Goal: Task Accomplishment & Management: Manage account settings

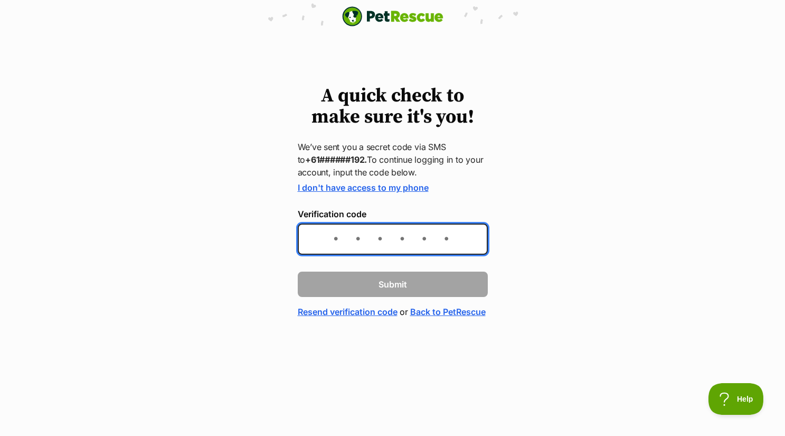
click at [330, 237] on input "Verification code" at bounding box center [393, 238] width 190 height 31
type input "195653"
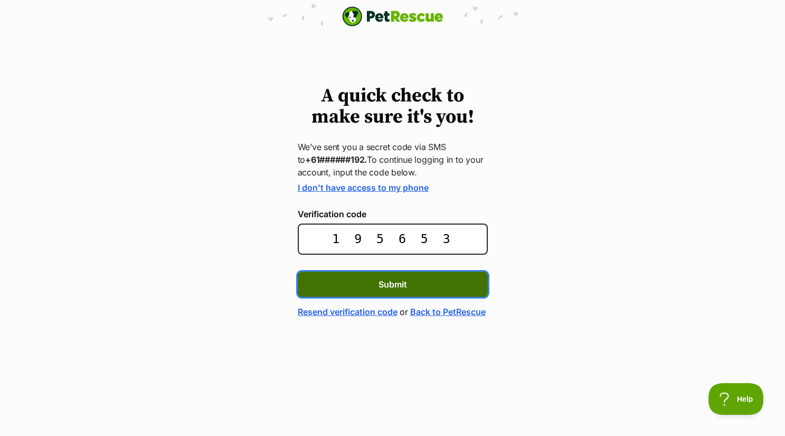
click at [347, 283] on button "Submit" at bounding box center [393, 283] width 190 height 25
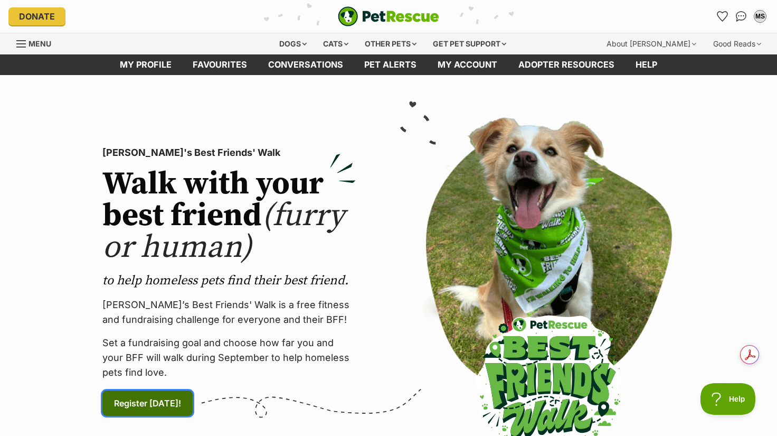
click at [154, 400] on span "Register today! (links to an external website)" at bounding box center [147, 403] width 67 height 13
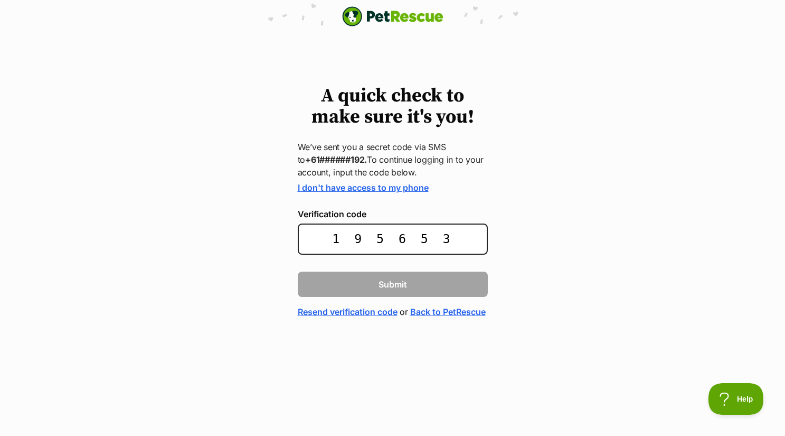
click at [429, 39] on body "PetRescue home A quick check to make sure it's you! We’ve sent you a secret cod…" at bounding box center [392, 159] width 785 height 318
click at [355, 311] on link "Resend verification code" at bounding box center [348, 311] width 100 height 13
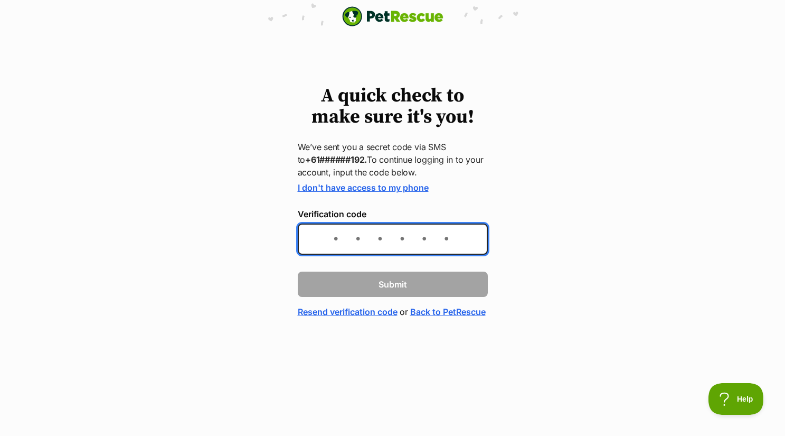
click at [416, 238] on input "Verification code" at bounding box center [393, 238] width 190 height 31
type input "690941"
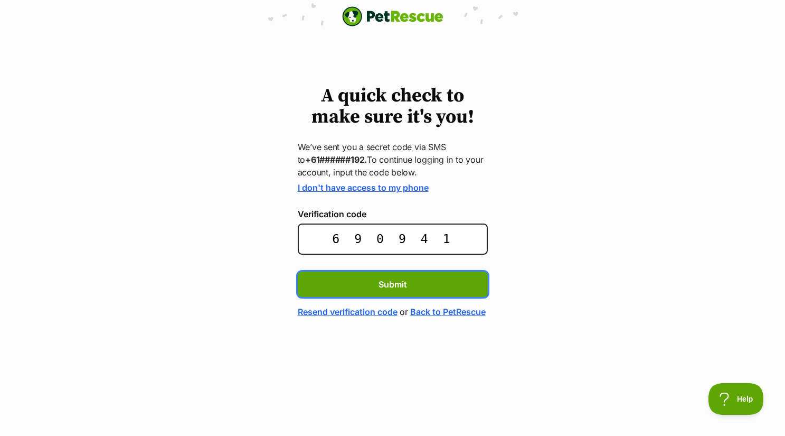
click at [298, 271] on button "Submit" at bounding box center [393, 283] width 190 height 25
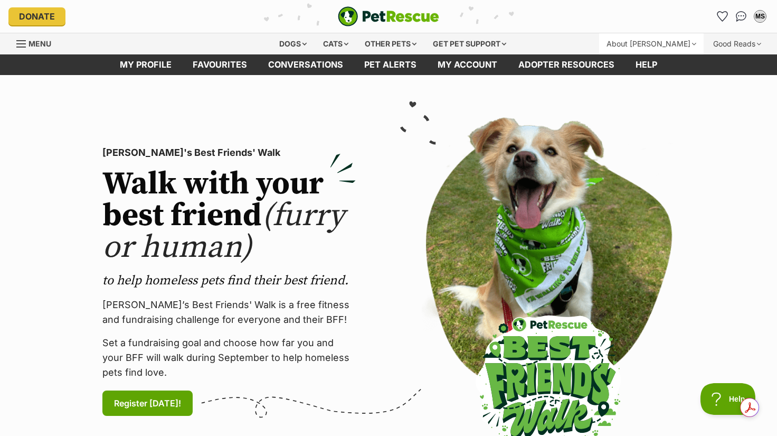
click at [692, 41] on div "About [PERSON_NAME]" at bounding box center [651, 43] width 105 height 21
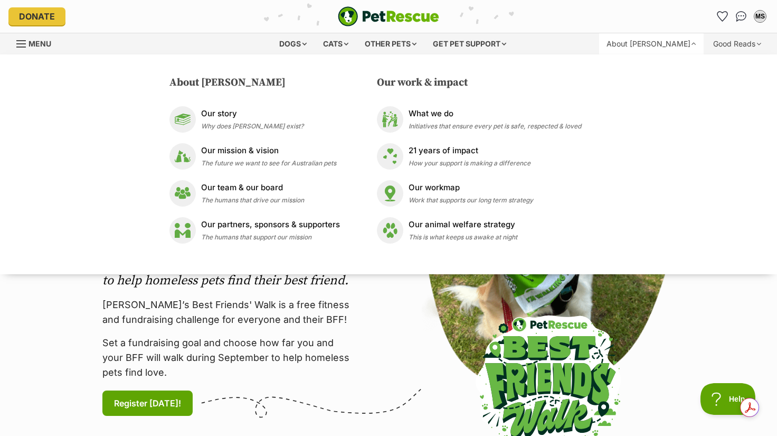
click at [33, 42] on span "Menu" at bounding box center [40, 43] width 23 height 9
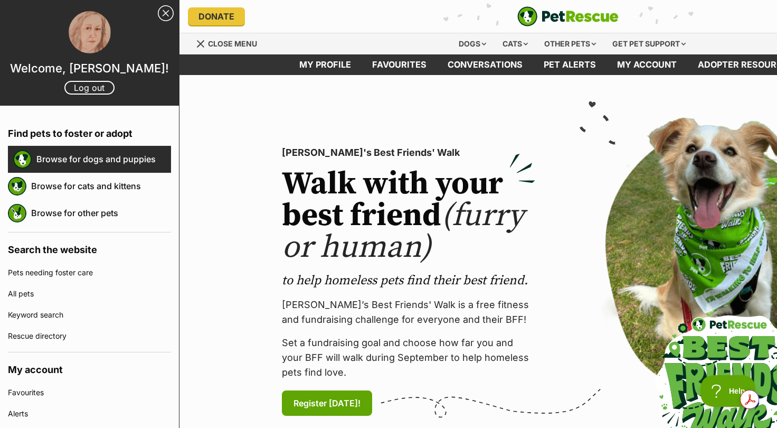
click at [63, 159] on link "Browse for dogs and puppies" at bounding box center [103, 159] width 135 height 22
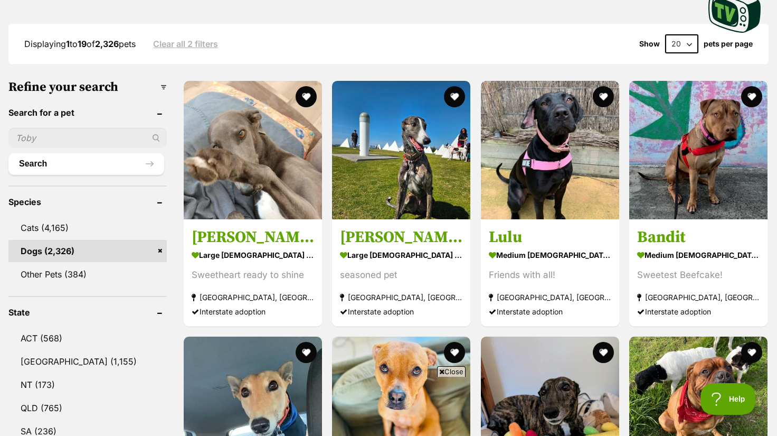
click at [50, 245] on link "Dogs (2,326)" at bounding box center [87, 251] width 158 height 22
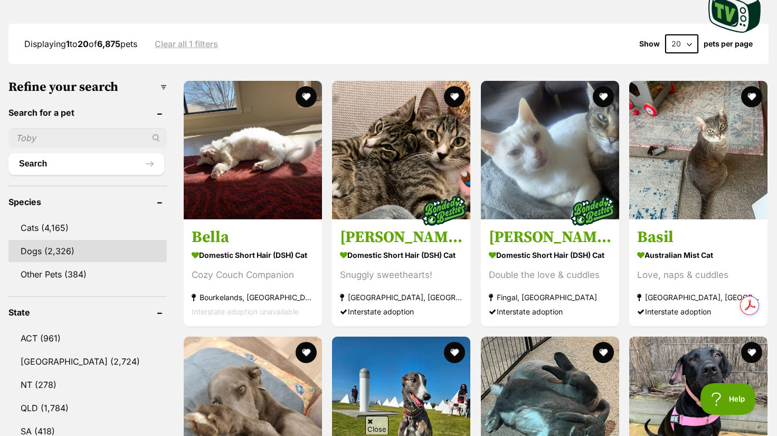
click at [77, 251] on link "Dogs (2,326)" at bounding box center [87, 251] width 158 height 22
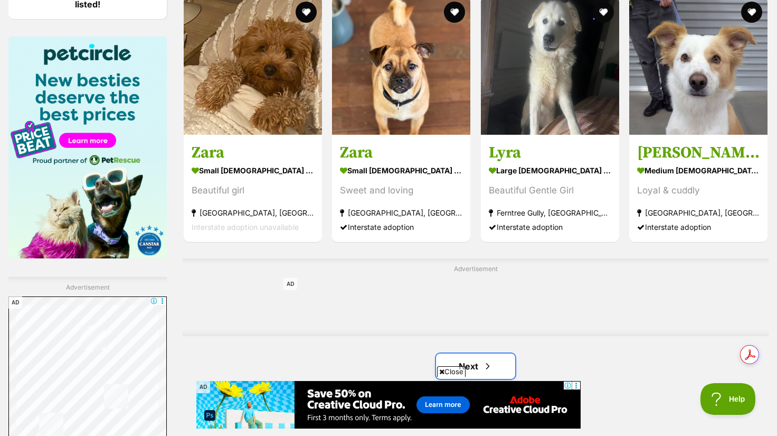
click at [487, 360] on span "Next page" at bounding box center [488, 366] width 11 height 13
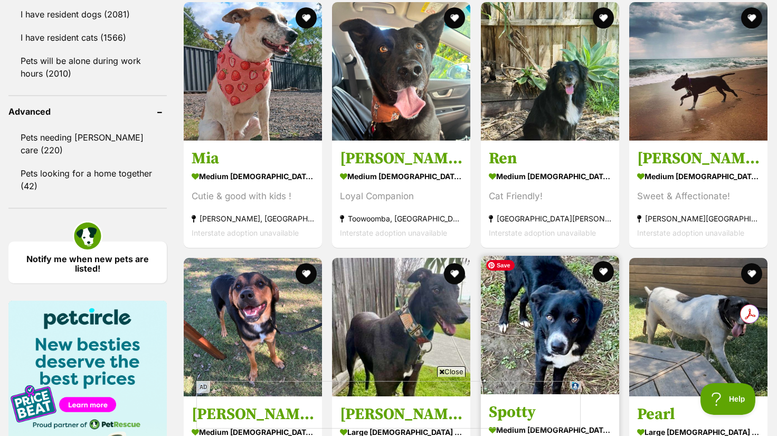
scroll to position [1584, 0]
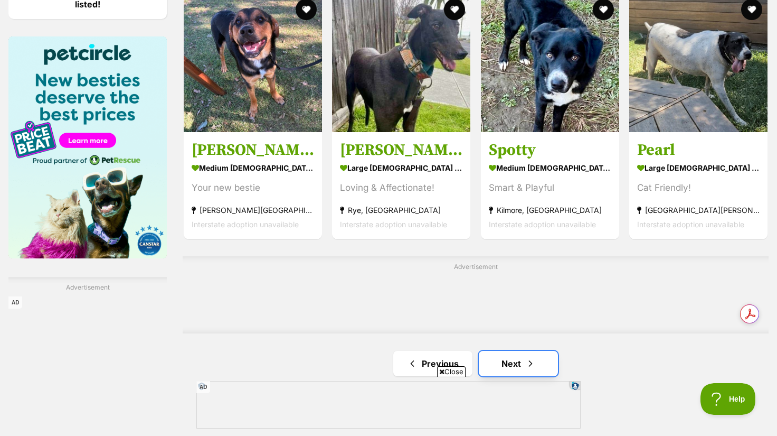
click at [507, 360] on link "Next" at bounding box center [518, 363] width 79 height 25
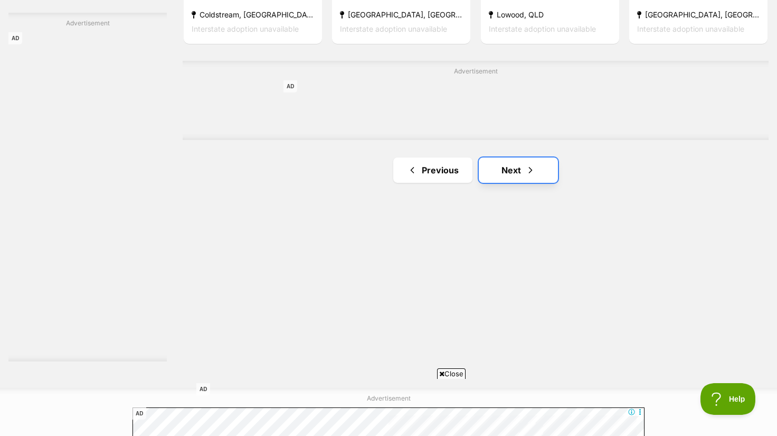
click at [510, 175] on link "Next" at bounding box center [518, 169] width 79 height 25
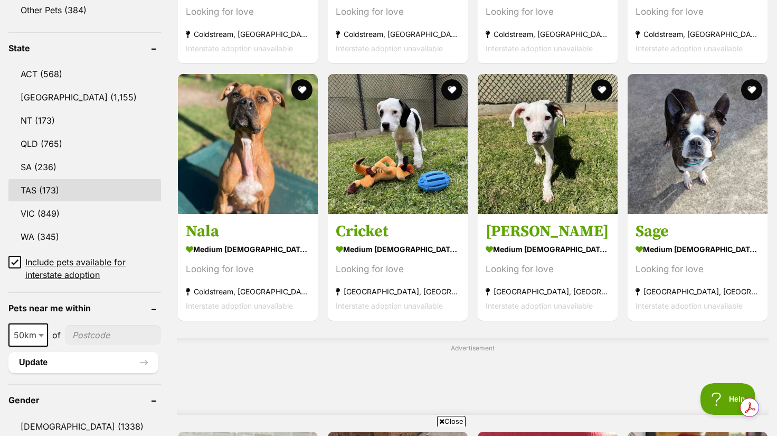
click at [62, 181] on link "TAS (173)" at bounding box center [84, 190] width 153 height 22
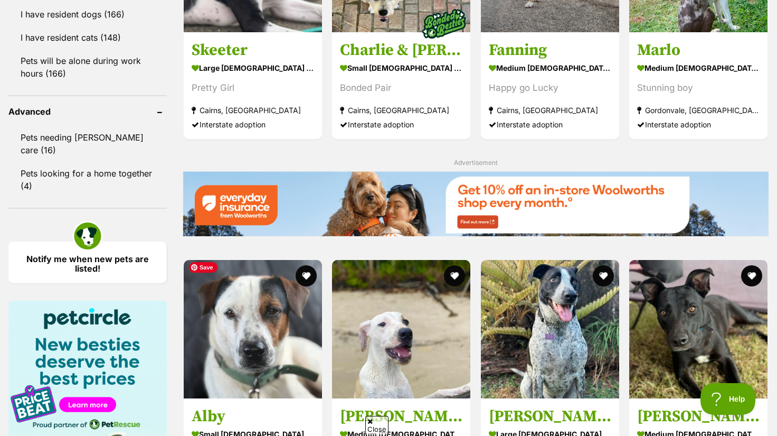
scroll to position [1584, 0]
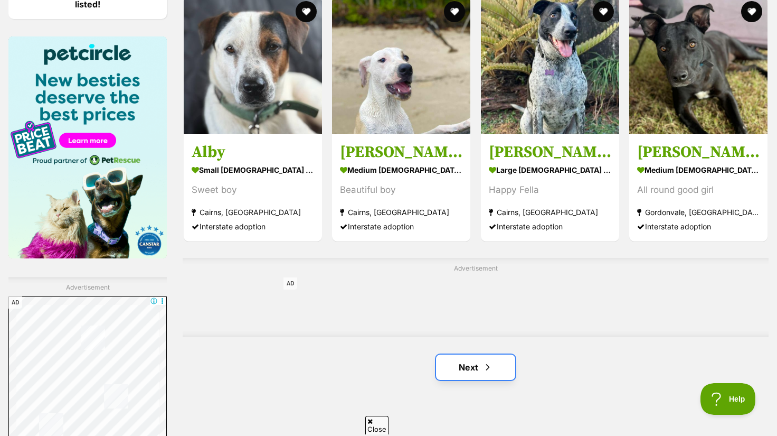
click at [468, 362] on link "Next" at bounding box center [475, 366] width 79 height 25
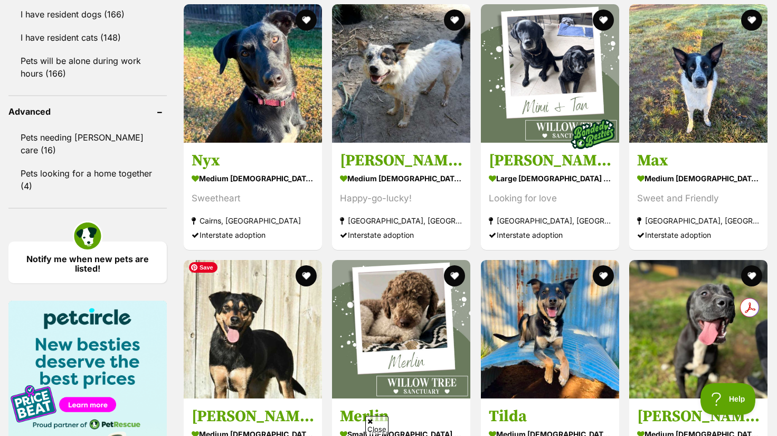
scroll to position [1584, 0]
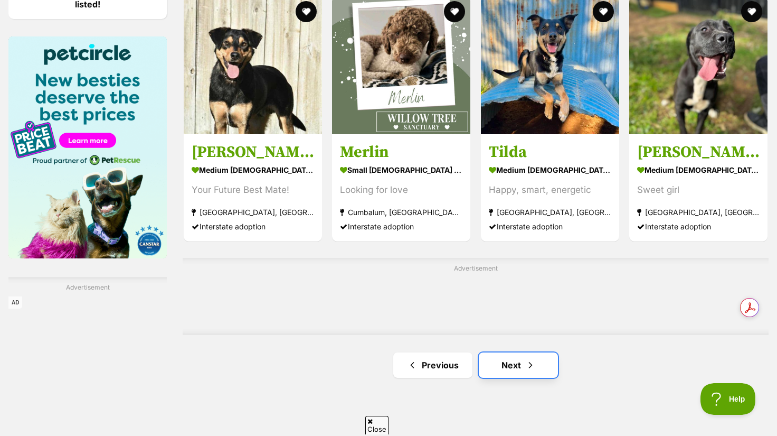
click at [502, 361] on link "Next" at bounding box center [518, 364] width 79 height 25
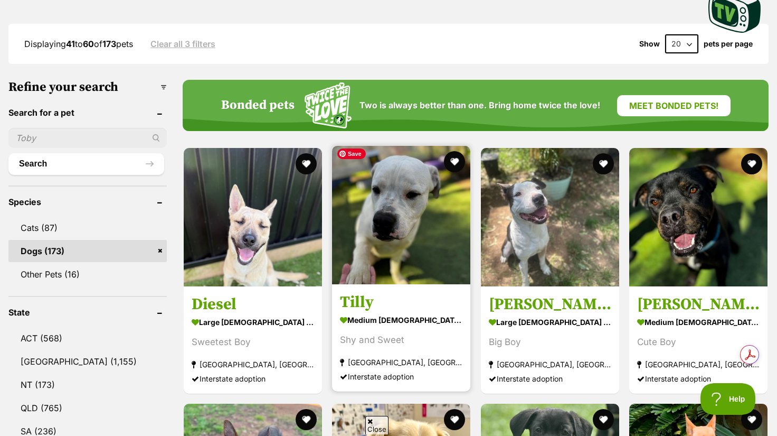
click at [391, 258] on img at bounding box center [401, 215] width 138 height 138
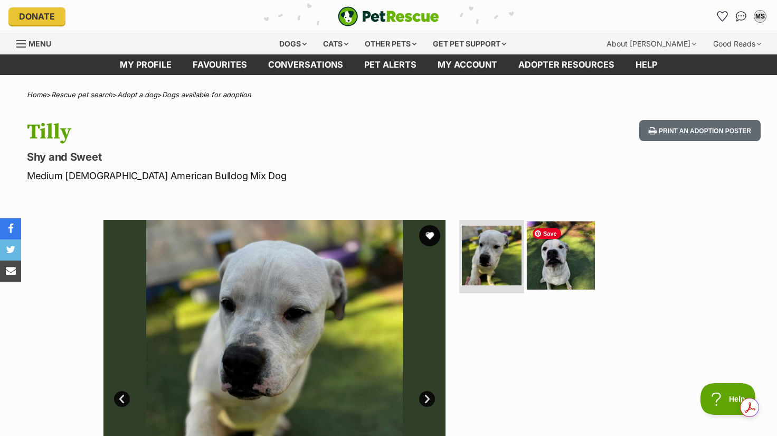
click at [542, 259] on img at bounding box center [561, 255] width 68 height 68
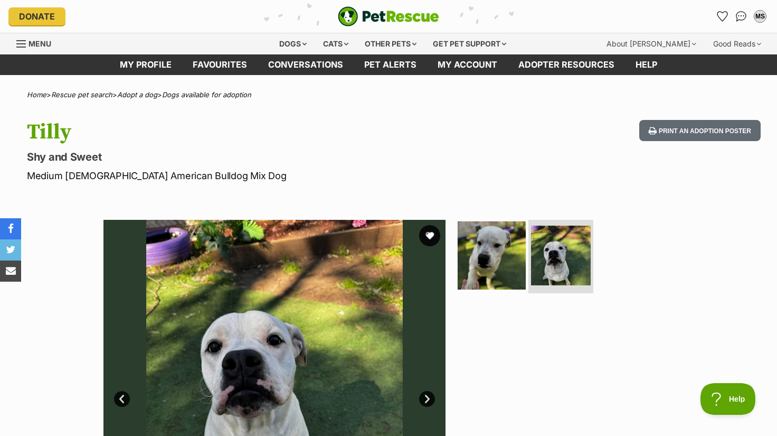
click at [494, 252] on img at bounding box center [492, 255] width 68 height 68
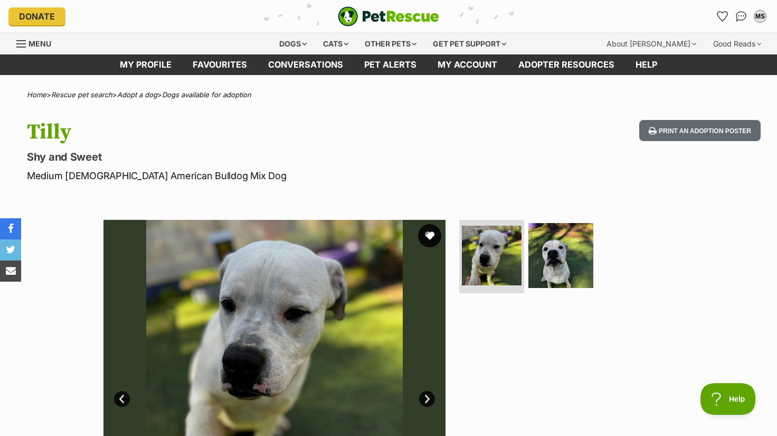
click at [429, 234] on button "favourite" at bounding box center [429, 235] width 23 height 23
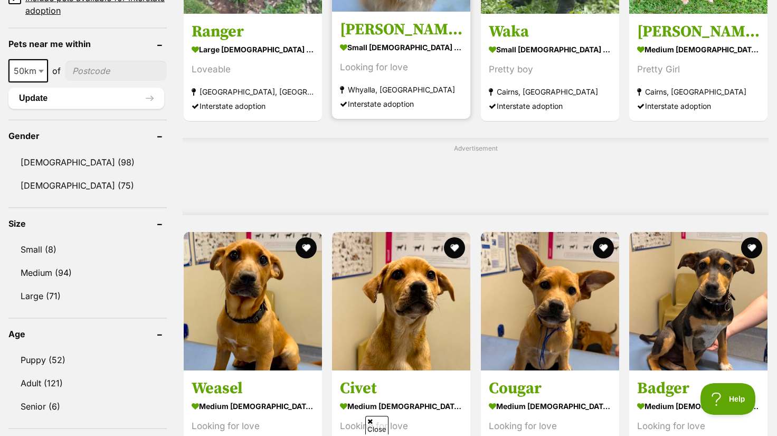
scroll to position [1056, 0]
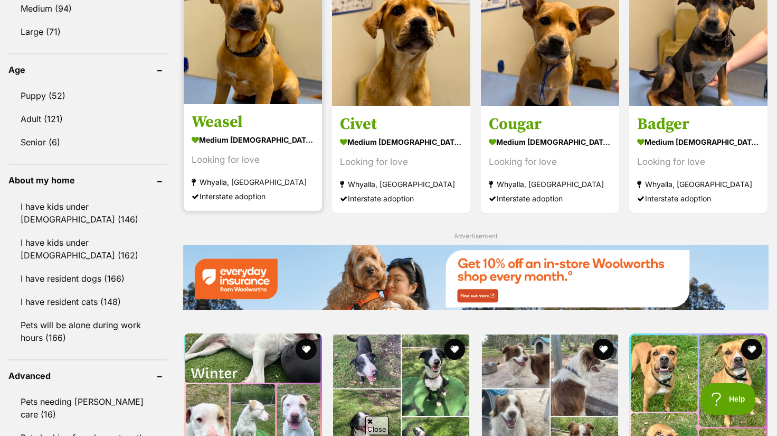
click at [238, 161] on div "Looking for love" at bounding box center [253, 159] width 123 height 14
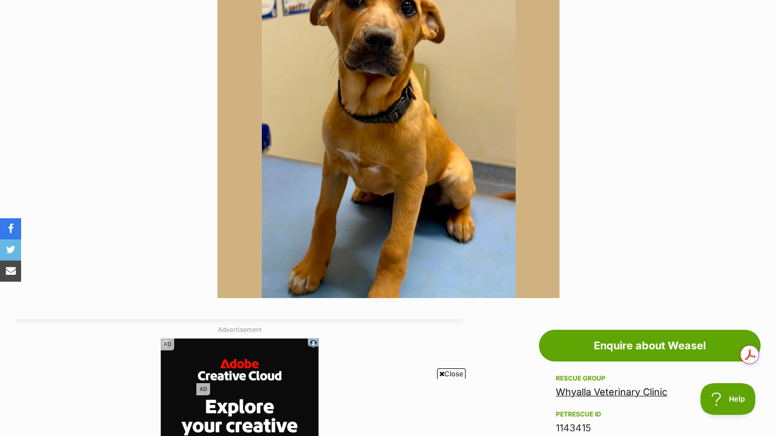
scroll to position [528, 0]
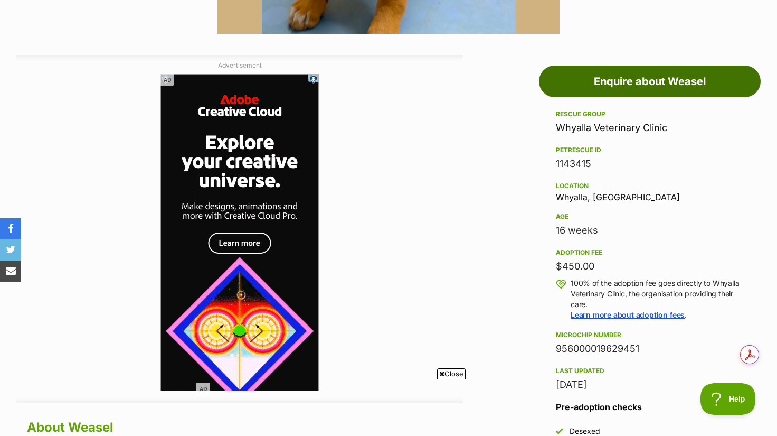
click at [709, 80] on link "Enquire about Weasel" at bounding box center [650, 81] width 222 height 32
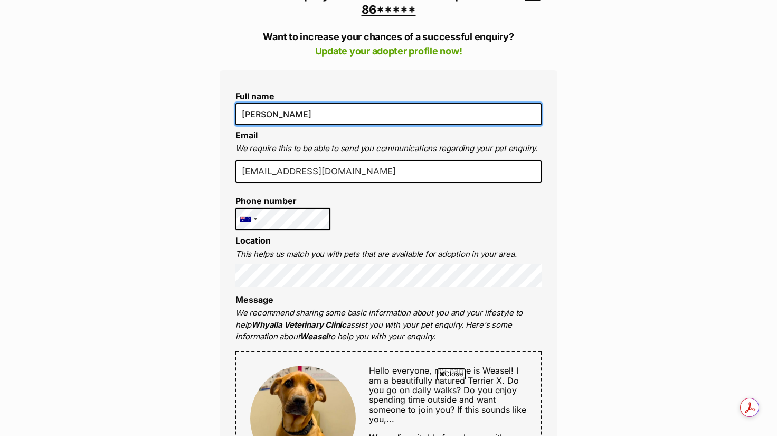
click at [341, 110] on input "[PERSON_NAME]" at bounding box center [389, 114] width 306 height 22
type input "[PERSON_NAME]"
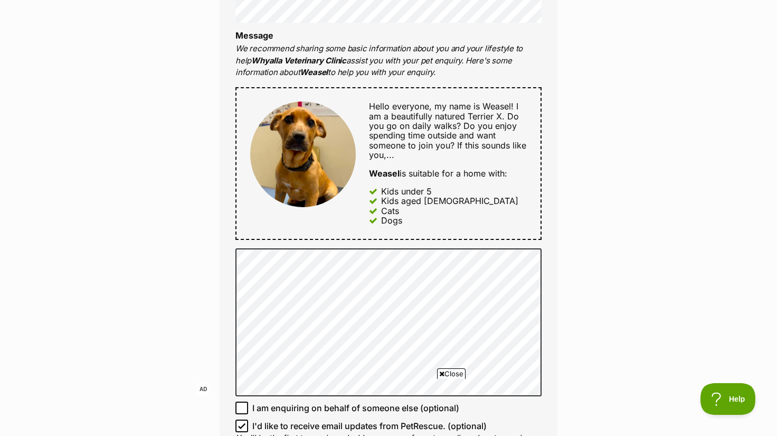
scroll to position [792, 0]
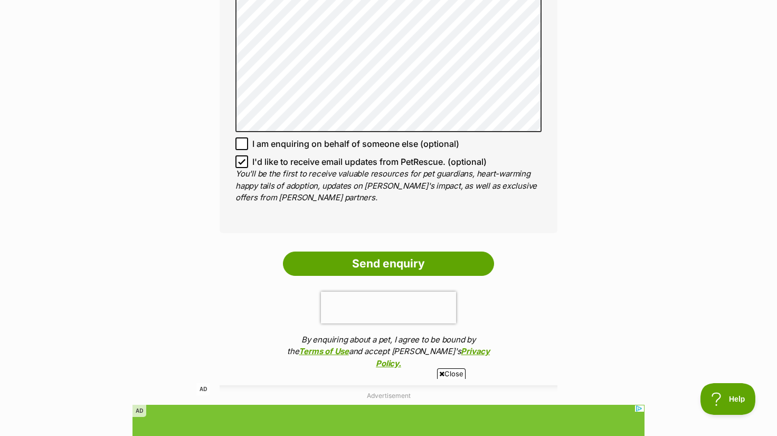
click at [240, 163] on icon at bounding box center [241, 161] width 7 height 7
click at [240, 163] on input "I'd like to receive email updates from PetRescue. (optional)" at bounding box center [242, 161] width 13 height 13
click at [240, 163] on icon at bounding box center [241, 161] width 7 height 7
click at [240, 163] on input "I'd like to receive email updates from PetRescue. (optional)" at bounding box center [242, 161] width 13 height 13
checkbox input "true"
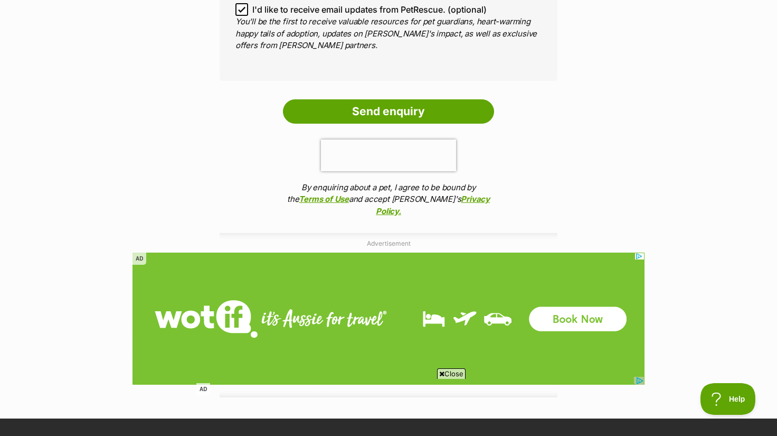
scroll to position [1056, 0]
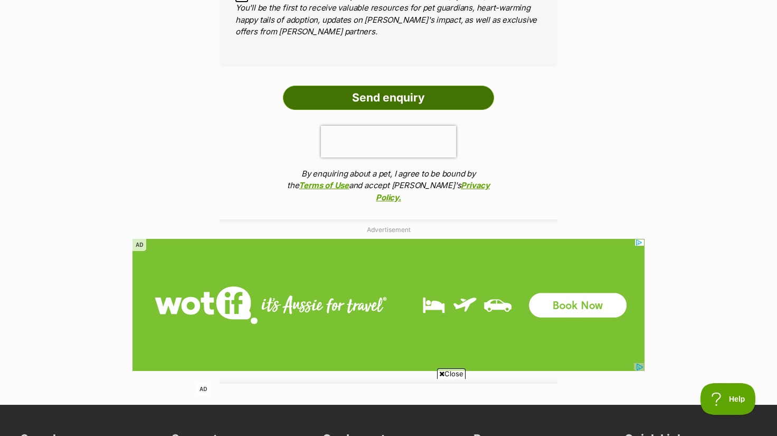
click at [420, 100] on input "Send enquiry" at bounding box center [388, 98] width 211 height 24
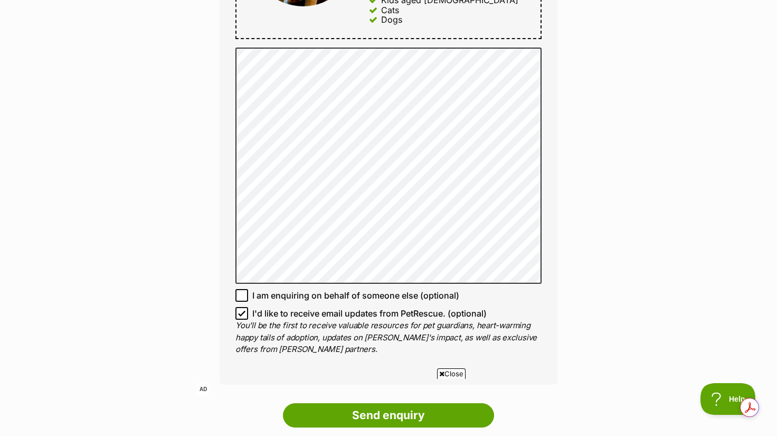
scroll to position [1056, 0]
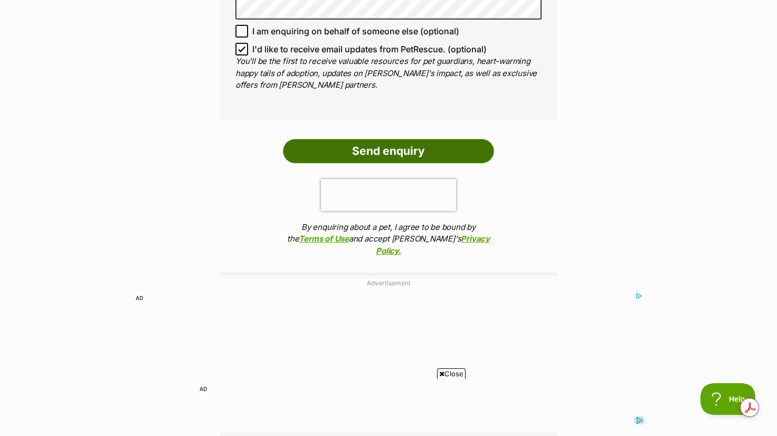
click at [427, 147] on input "Send enquiry" at bounding box center [388, 151] width 211 height 24
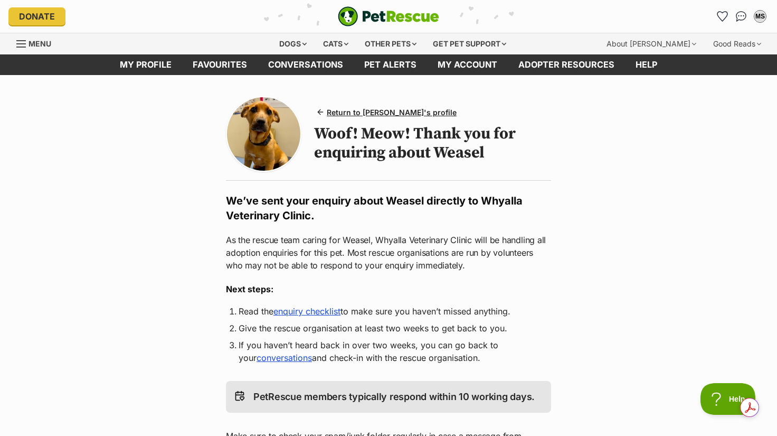
scroll to position [264, 0]
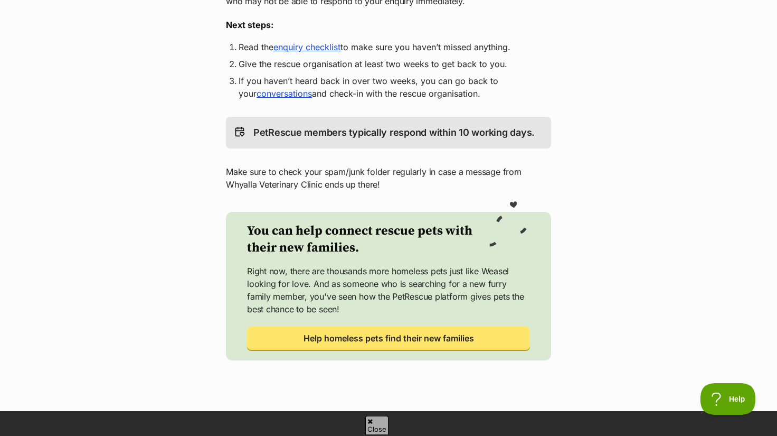
click at [323, 44] on link "enquiry checklist" at bounding box center [307, 47] width 67 height 11
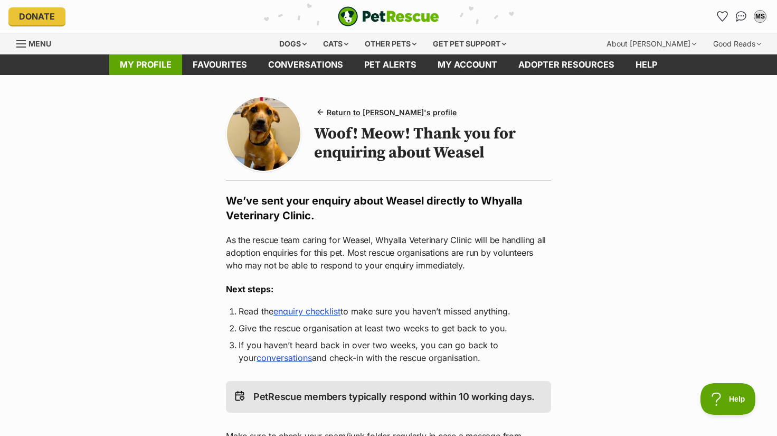
click at [145, 64] on link "My profile" at bounding box center [145, 64] width 73 height 21
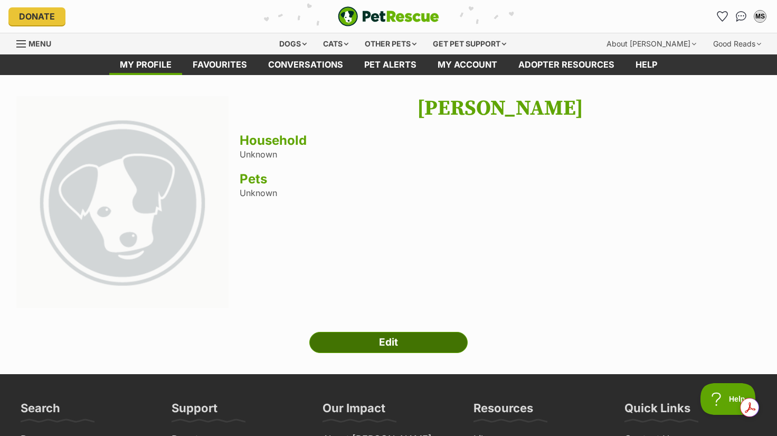
click at [363, 341] on link "Edit" at bounding box center [388, 342] width 158 height 21
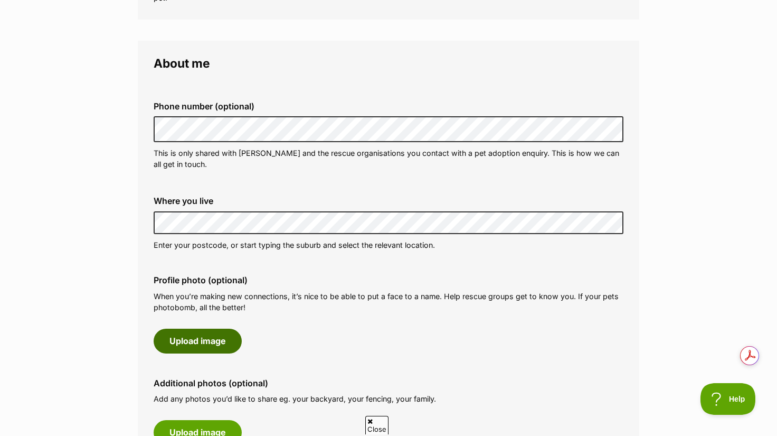
click at [204, 342] on button "Upload image" at bounding box center [198, 340] width 88 height 24
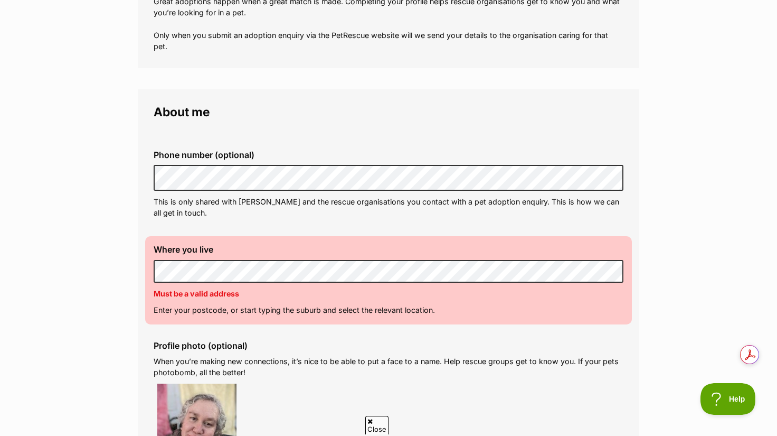
scroll to position [480, 0]
